Goal: Task Accomplishment & Management: Manage account settings

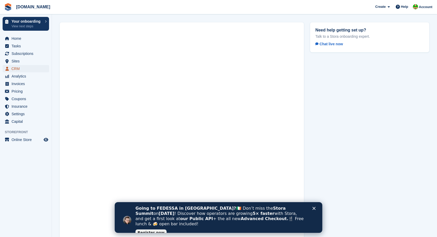
click at [16, 67] on span "CRM" at bounding box center [26, 68] width 31 height 7
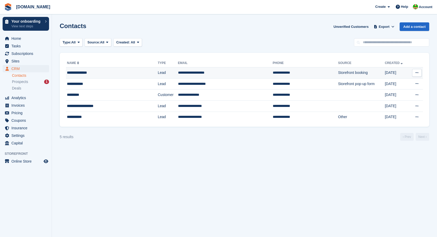
click at [418, 73] on icon at bounding box center [417, 72] width 3 height 3
click at [241, 41] on div "Type: All All Lead Customer Source: All All Storefront Backoffice Pre-Opening i…" at bounding box center [245, 42] width 370 height 9
click at [26, 80] on span "Prospects" at bounding box center [20, 81] width 16 height 5
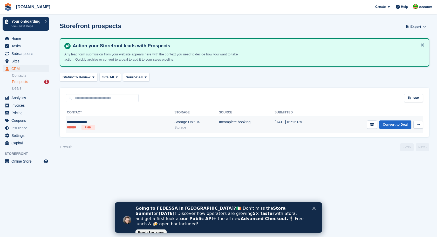
click at [420, 125] on button at bounding box center [419, 124] width 10 height 8
click at [374, 125] on icon "submit" at bounding box center [371, 124] width 3 height 3
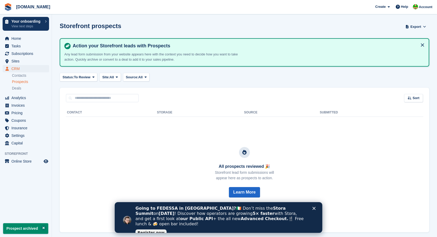
click at [25, 80] on span "Prospects" at bounding box center [20, 81] width 16 height 5
click at [24, 83] on span "Prospects" at bounding box center [20, 81] width 16 height 5
click at [21, 76] on link "Contacts" at bounding box center [30, 75] width 37 height 5
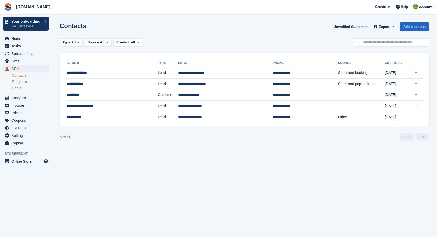
click at [17, 69] on span "CRM" at bounding box center [26, 68] width 31 height 7
click at [20, 80] on span "Prospects" at bounding box center [20, 81] width 16 height 5
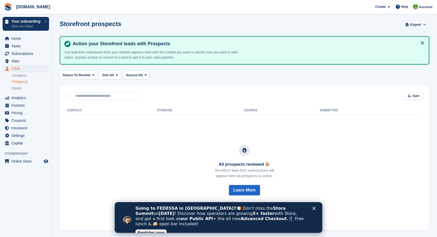
scroll to position [6, 0]
